Goal: Task Accomplishment & Management: Complete application form

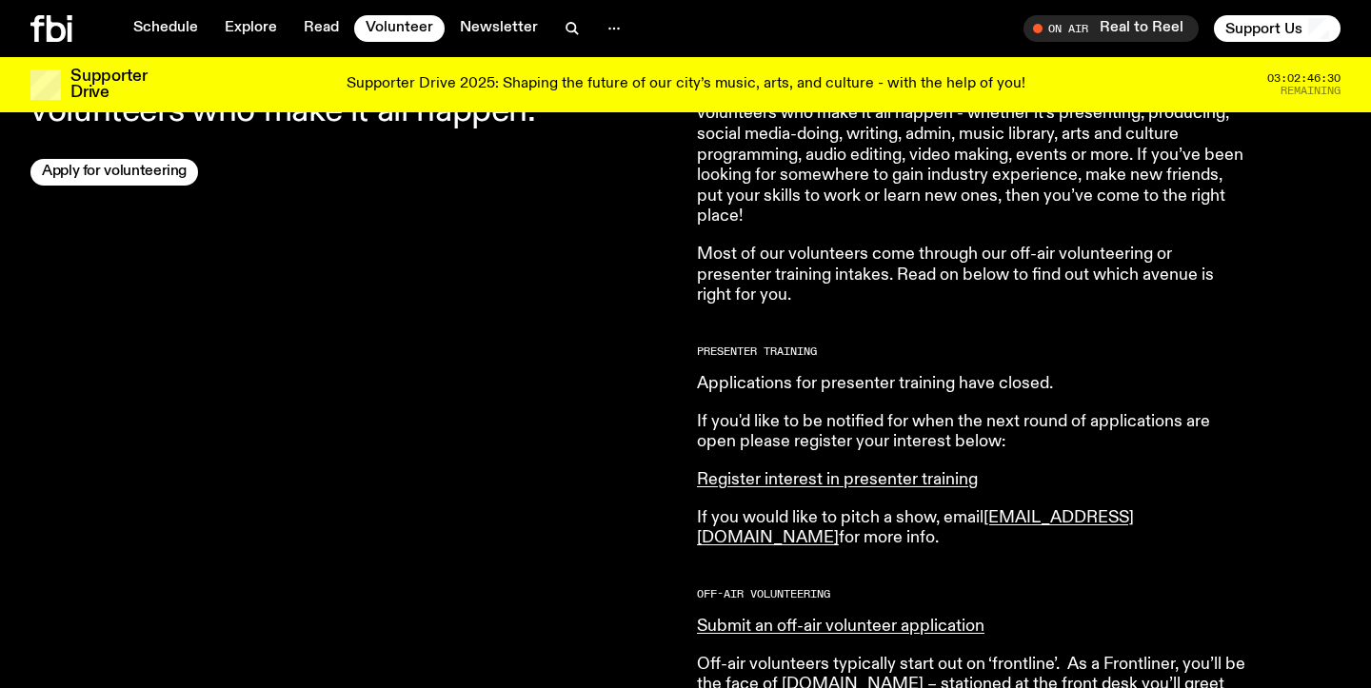
scroll to position [720, 0]
click at [121, 160] on link "Apply for volunteering" at bounding box center [114, 173] width 168 height 27
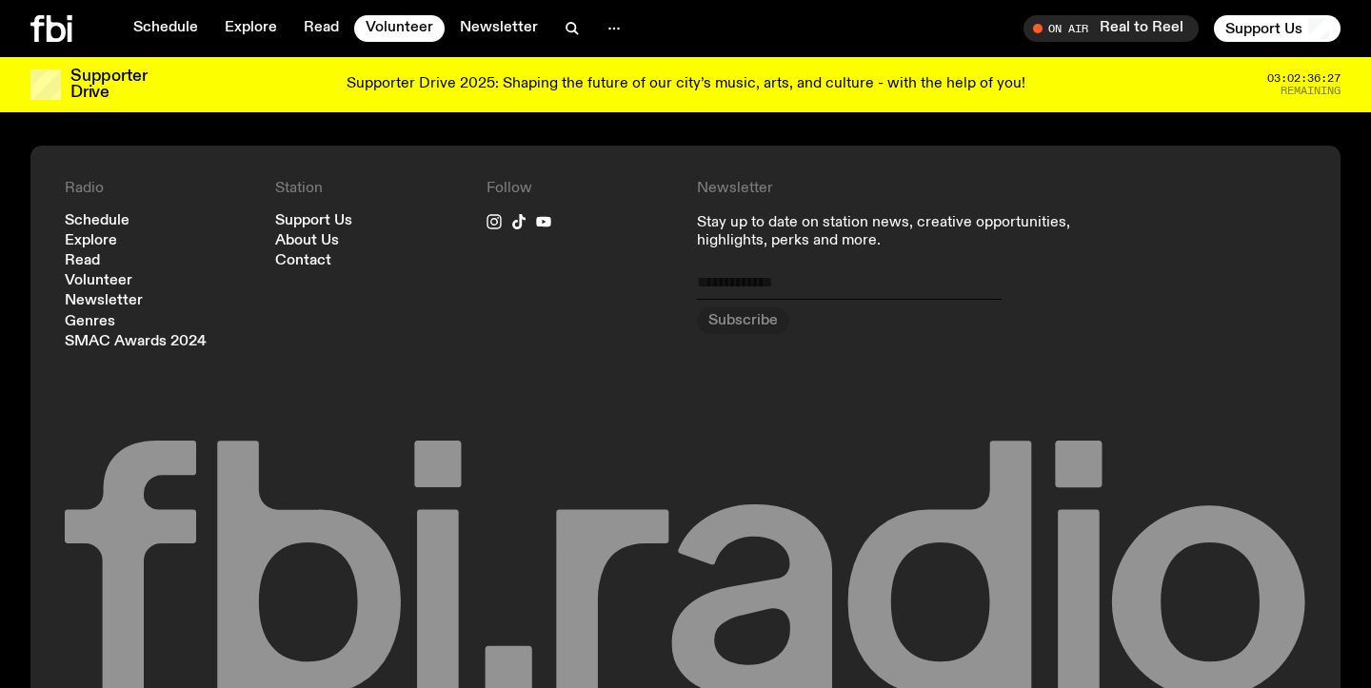
scroll to position [1946, 0]
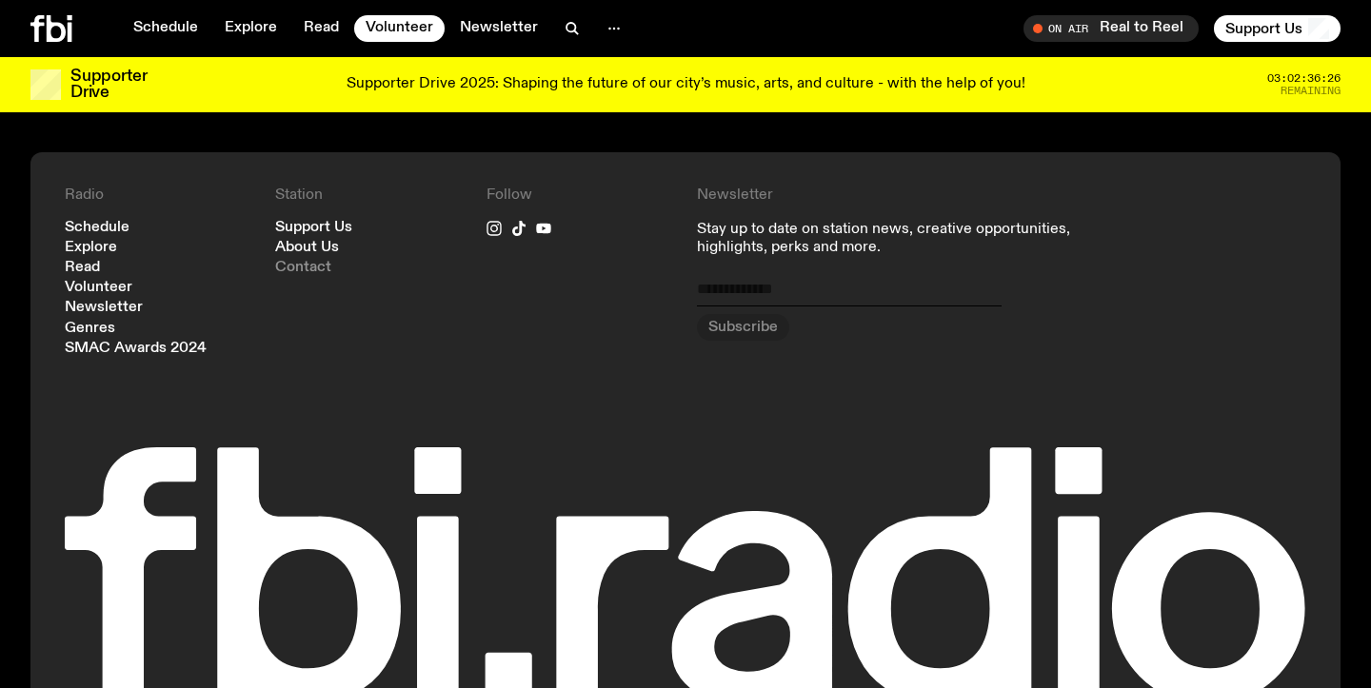
click at [313, 266] on link "Contact" at bounding box center [303, 268] width 56 height 14
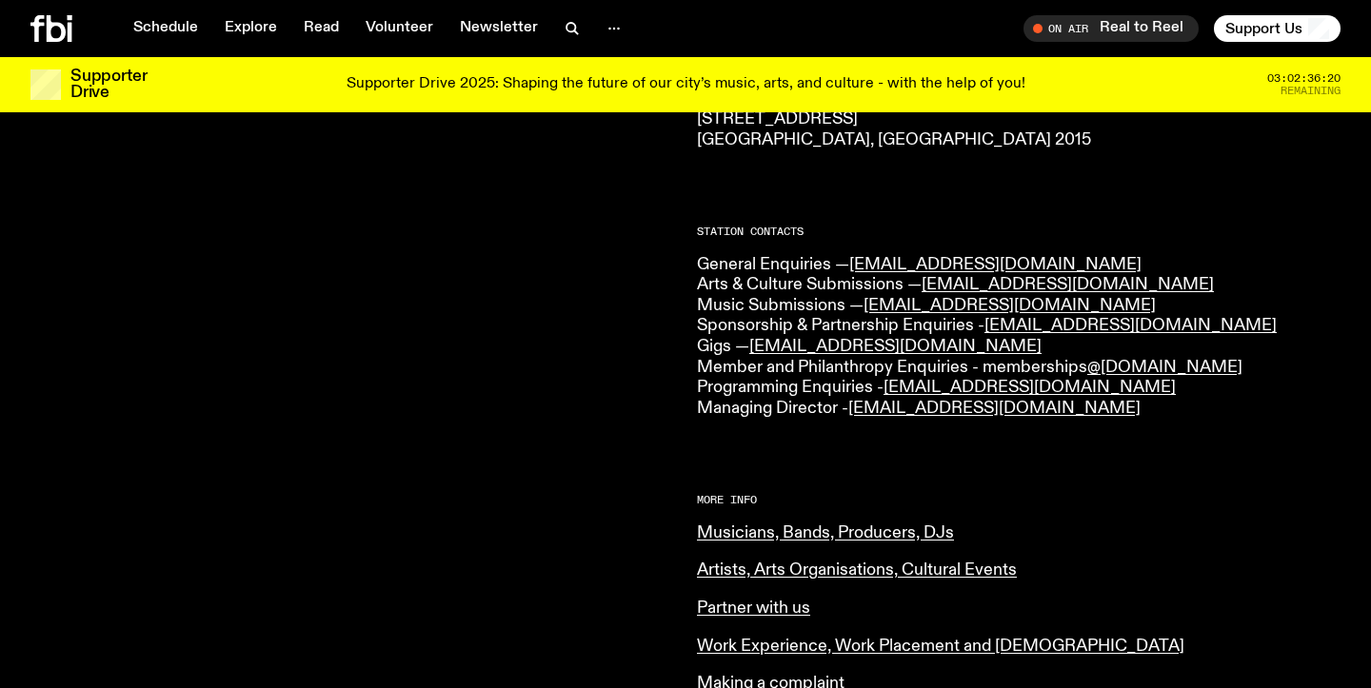
scroll to position [410, 0]
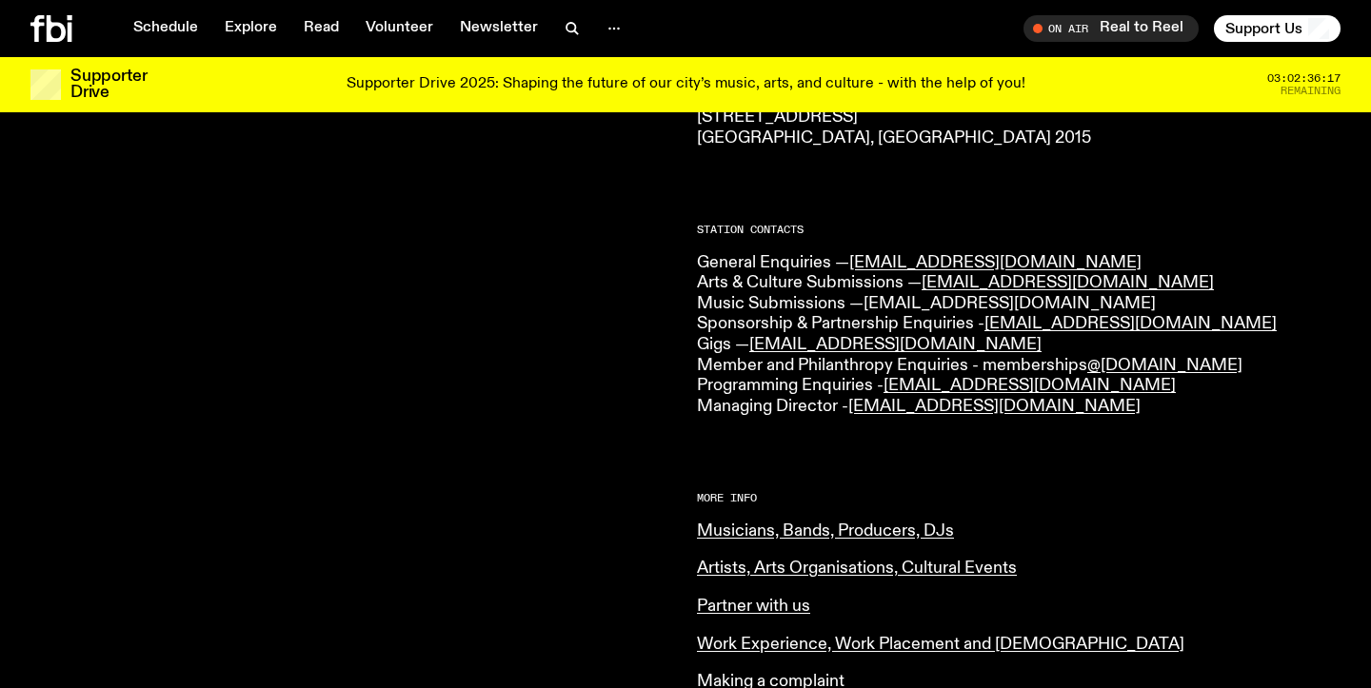
click at [988, 301] on link "[EMAIL_ADDRESS][DOMAIN_NAME]" at bounding box center [1010, 303] width 292 height 17
click at [613, 480] on div at bounding box center [352, 413] width 644 height 1116
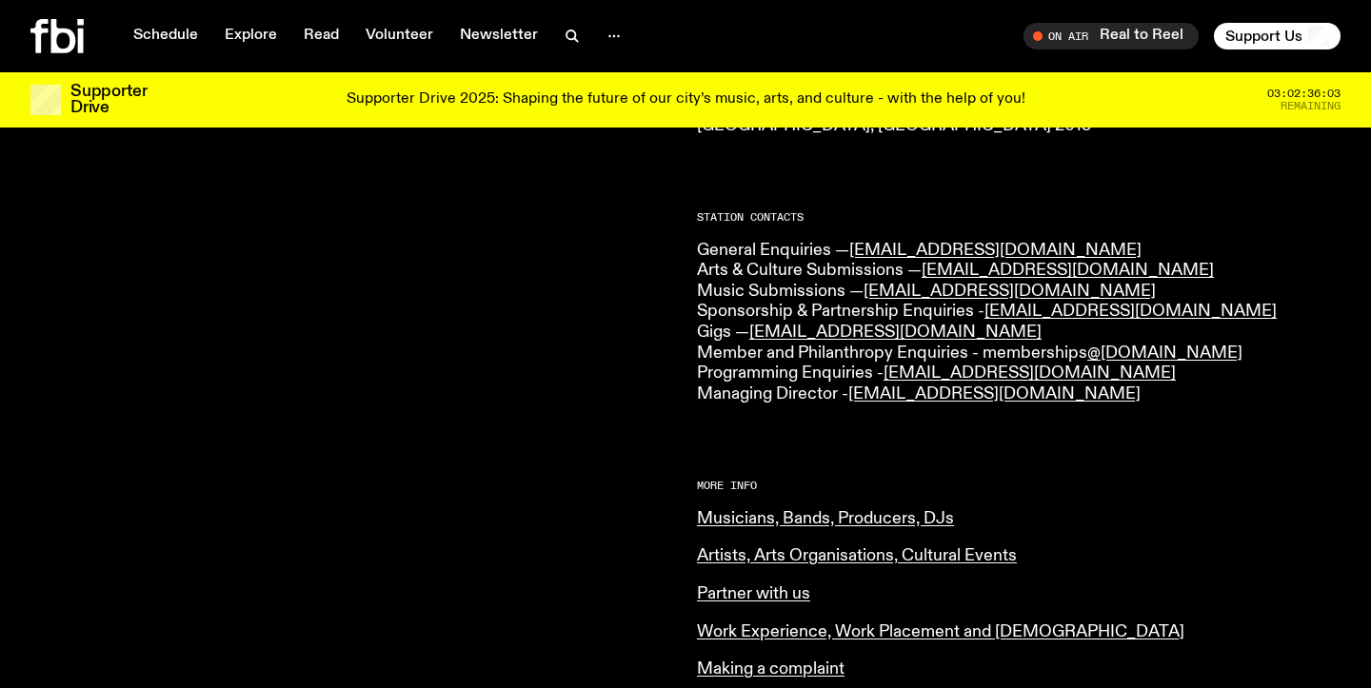
scroll to position [0, 0]
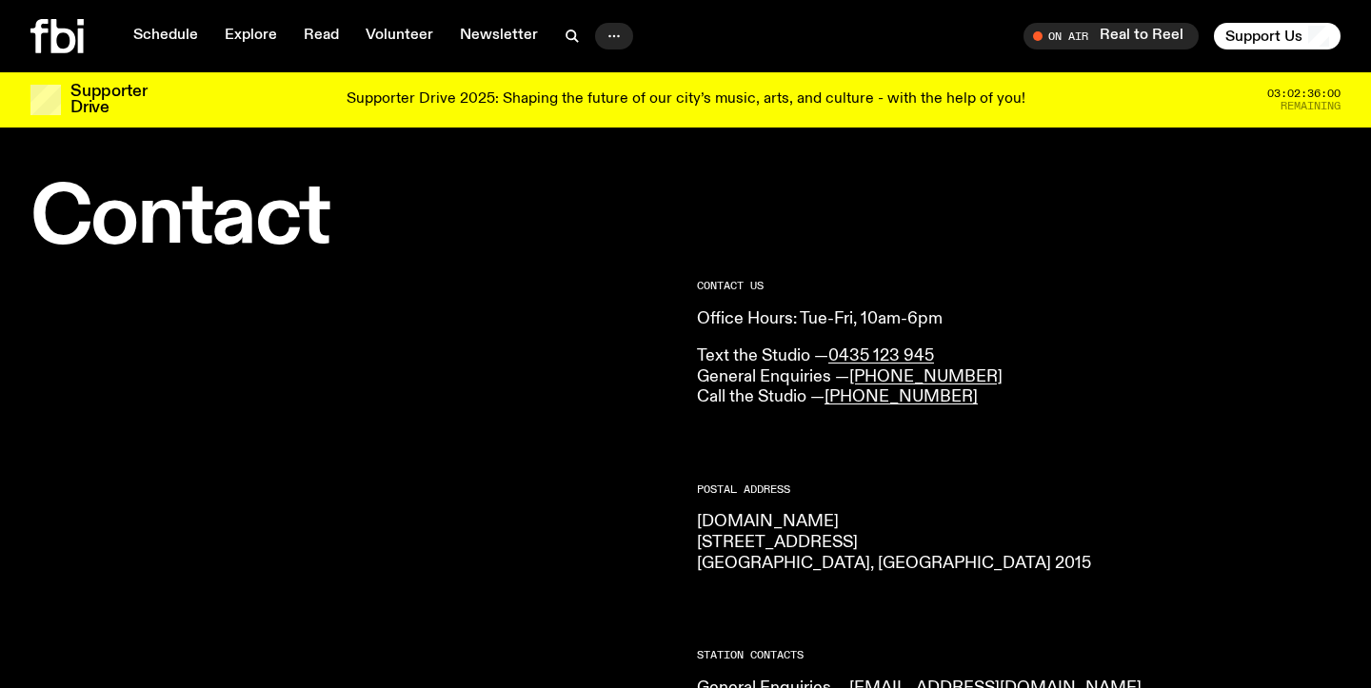
click at [606, 36] on icon "button" at bounding box center [614, 36] width 23 height 23
click at [606, 31] on icon "button" at bounding box center [614, 36] width 23 height 23
click at [602, 73] on link "About Us" at bounding box center [614, 76] width 95 height 27
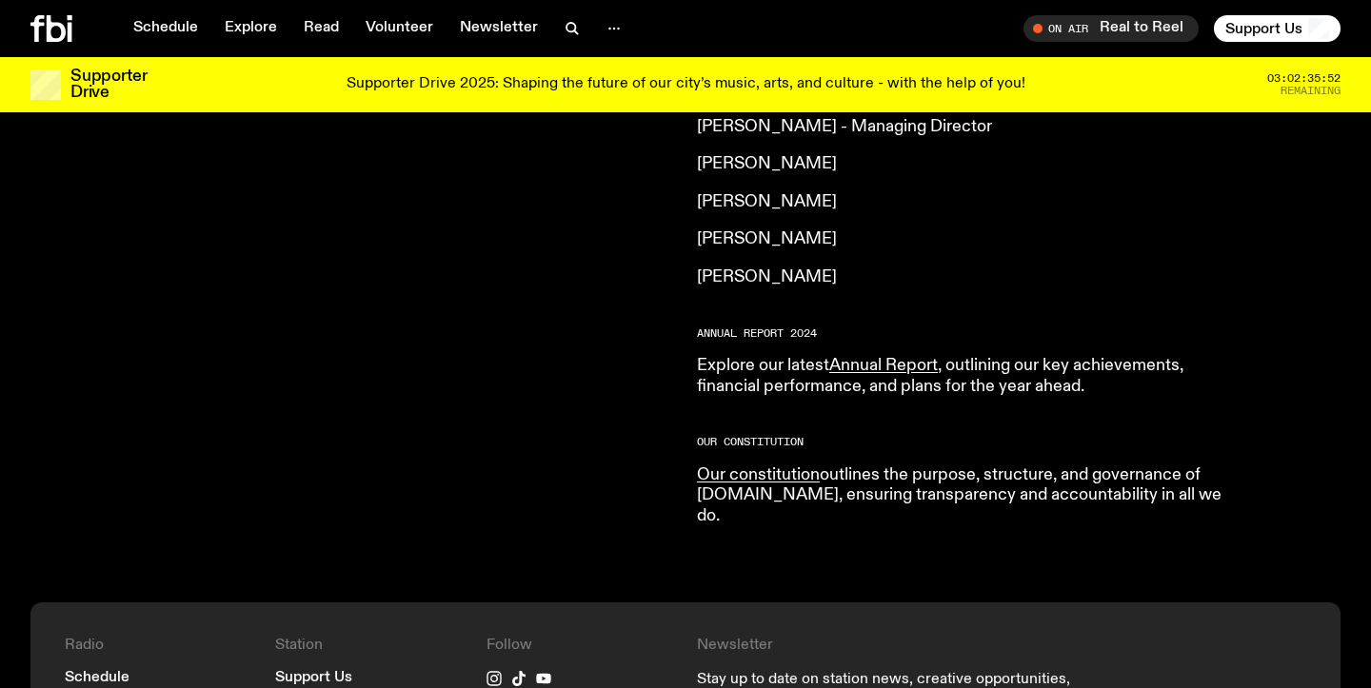
scroll to position [1774, 0]
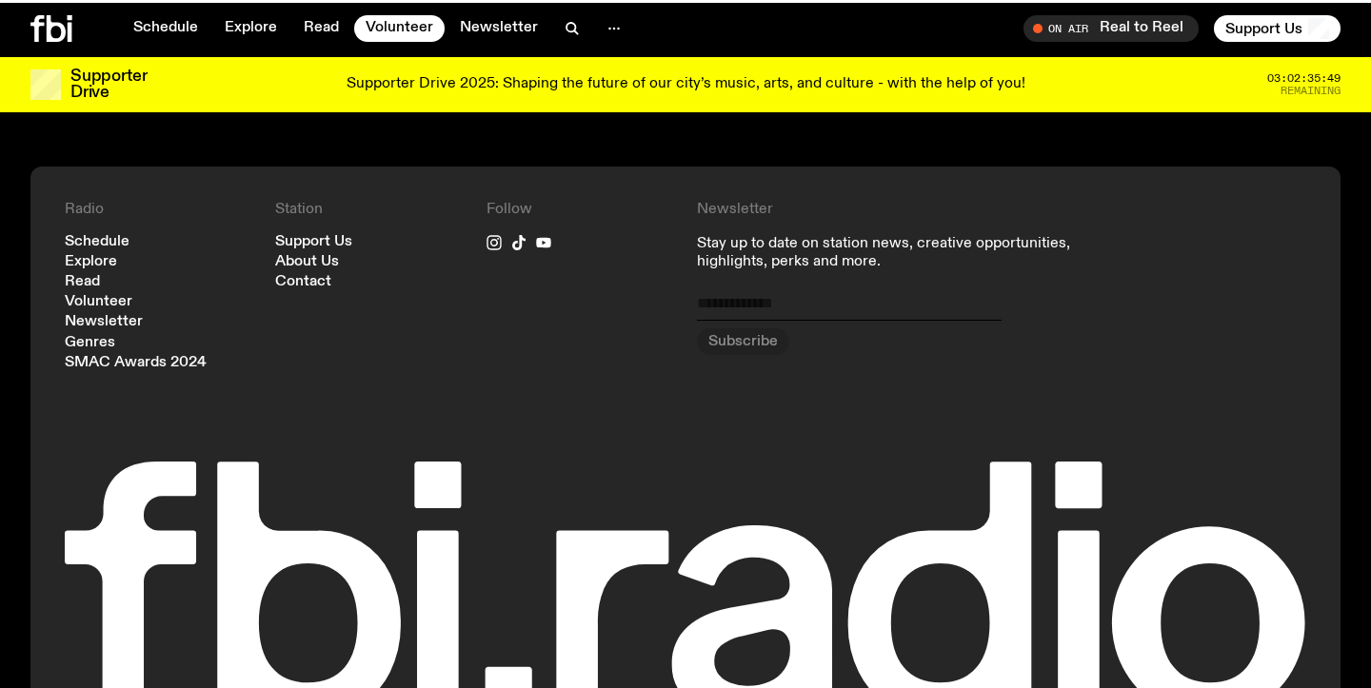
scroll to position [1931, 0]
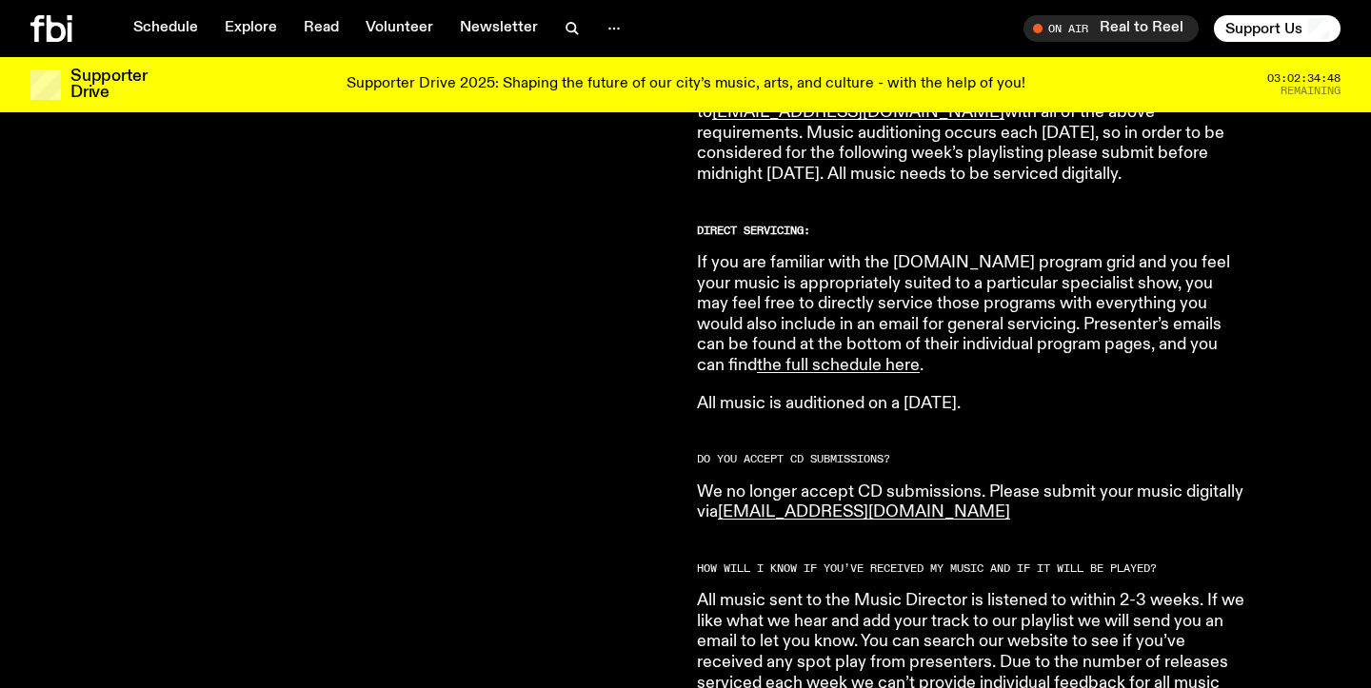
scroll to position [1251, 0]
